Goal: Find contact information: Find contact information

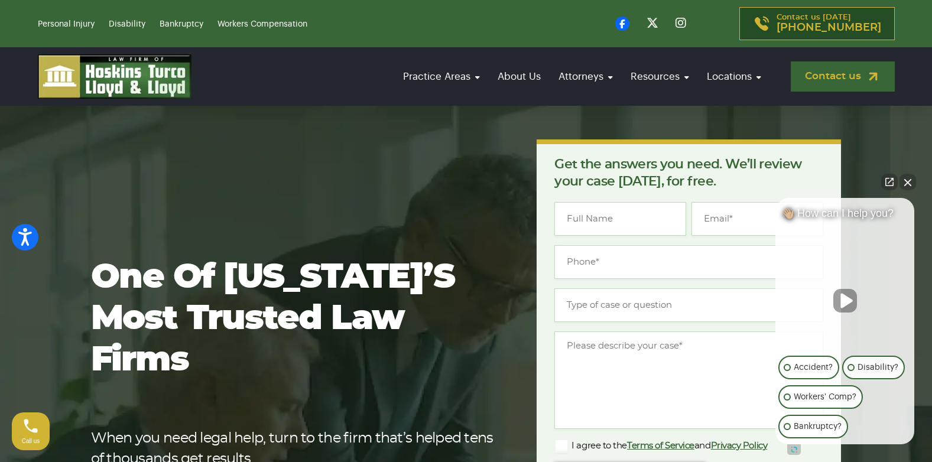
click at [834, 78] on link "Contact us" at bounding box center [843, 76] width 104 height 30
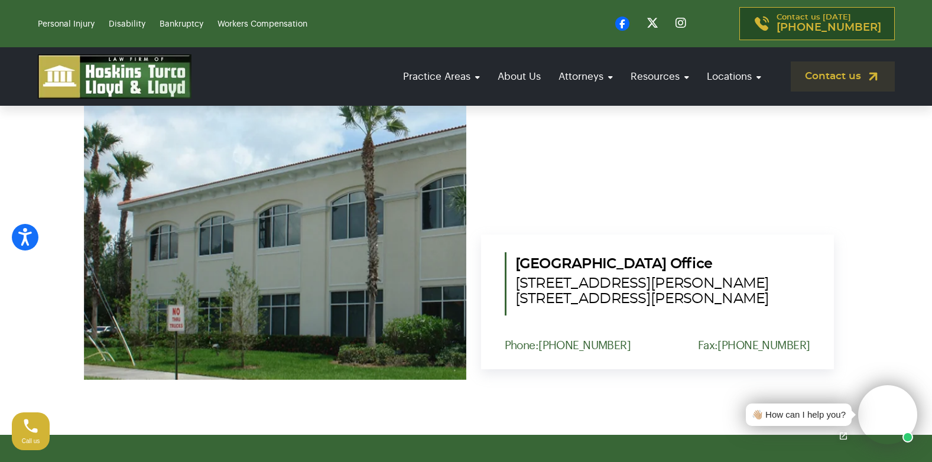
scroll to position [1374, 0]
